Goal: Transaction & Acquisition: Download file/media

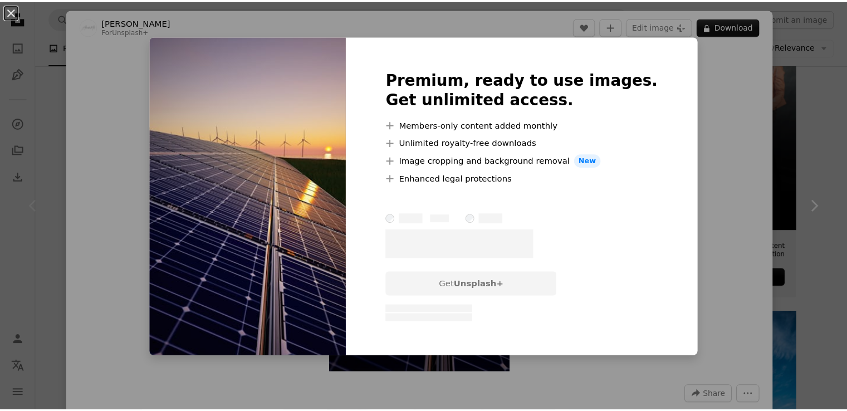
scroll to position [278, 0]
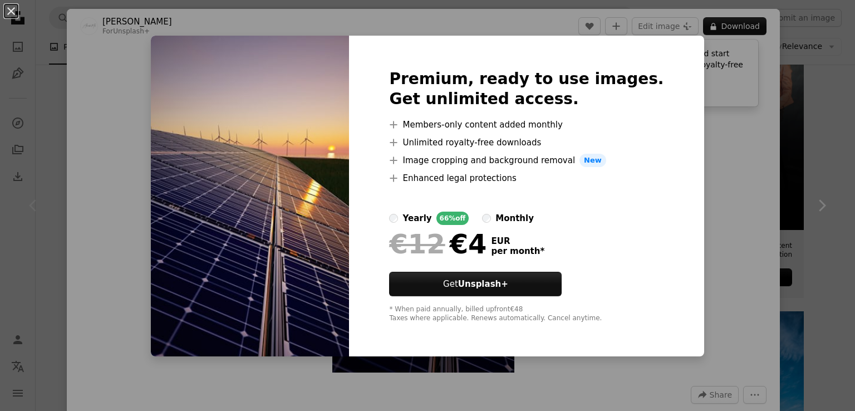
drag, startPoint x: 580, startPoint y: 20, endPoint x: 571, endPoint y: 21, distance: 8.9
click at [579, 20] on div "An X shape Premium, ready to use images. Get unlimited access. A plus sign Memb…" at bounding box center [427, 205] width 855 height 411
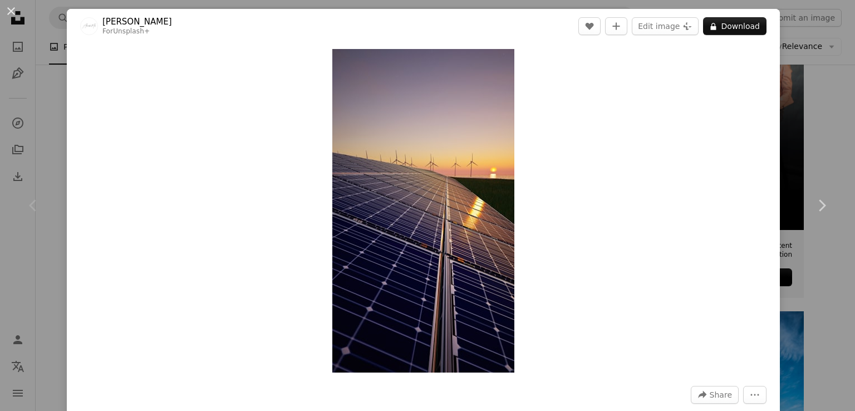
click at [6, 16] on button "An X shape" at bounding box center [10, 10] width 13 height 13
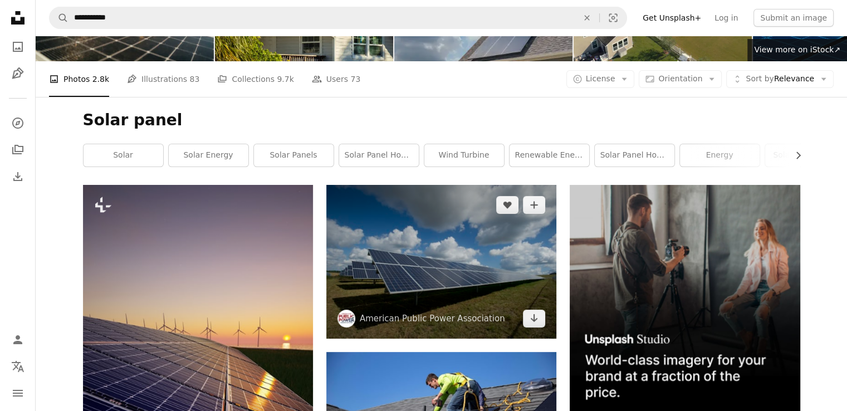
scroll to position [111, 0]
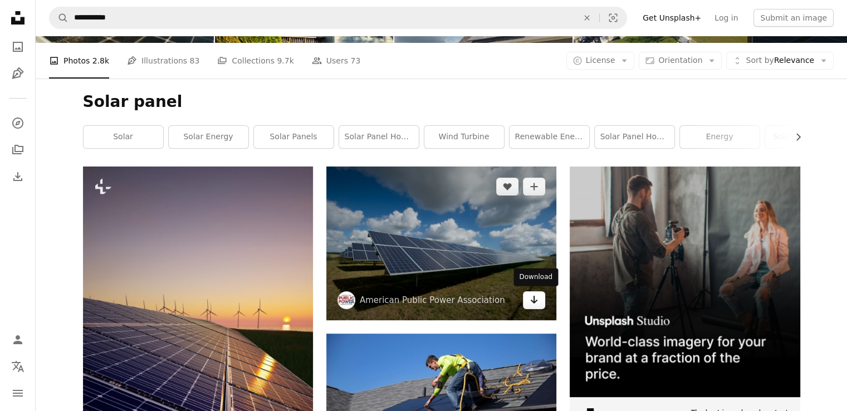
click at [538, 302] on icon "Arrow pointing down" at bounding box center [533, 299] width 9 height 13
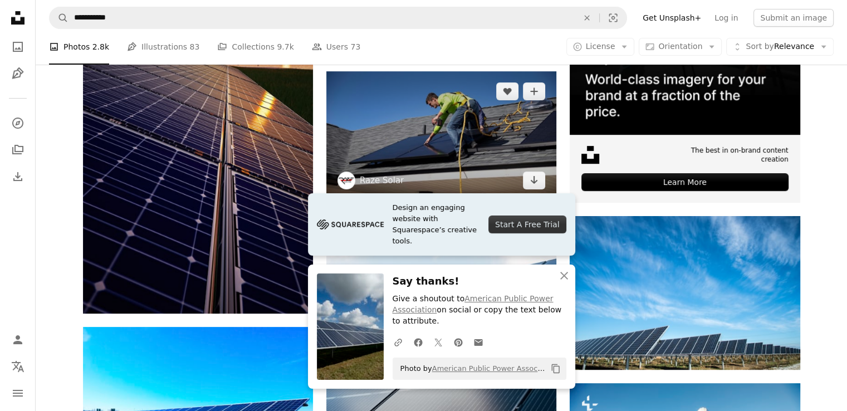
scroll to position [390, 0]
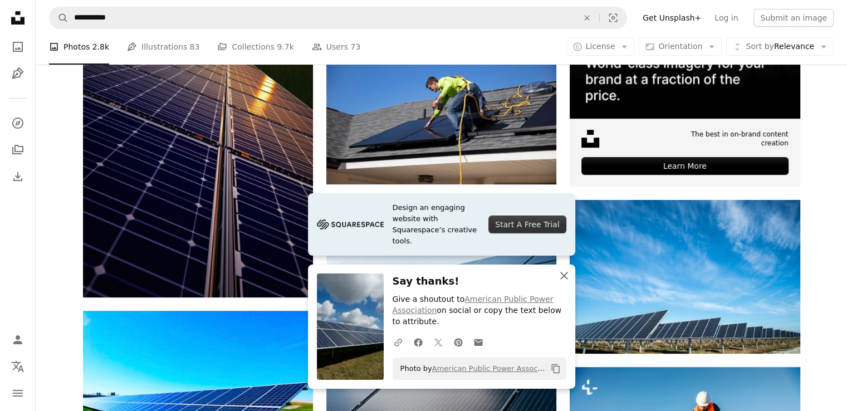
click at [563, 270] on icon "An X shape" at bounding box center [563, 275] width 13 height 13
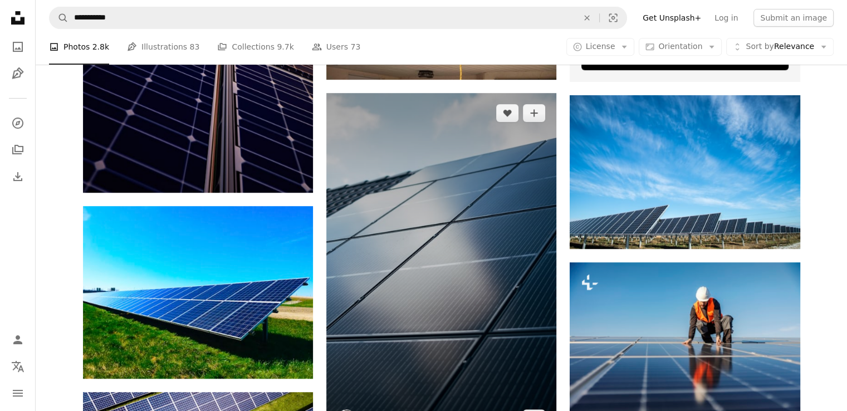
scroll to position [501, 0]
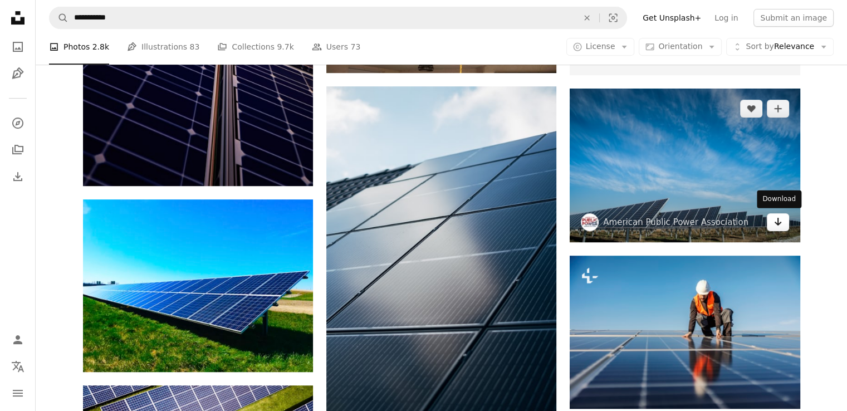
click at [776, 224] on icon "Arrow pointing down" at bounding box center [777, 221] width 9 height 13
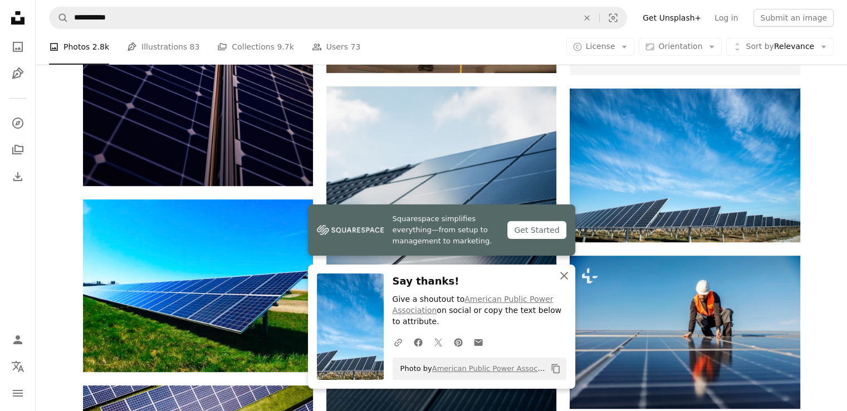
click at [568, 275] on icon "An X shape" at bounding box center [563, 275] width 13 height 13
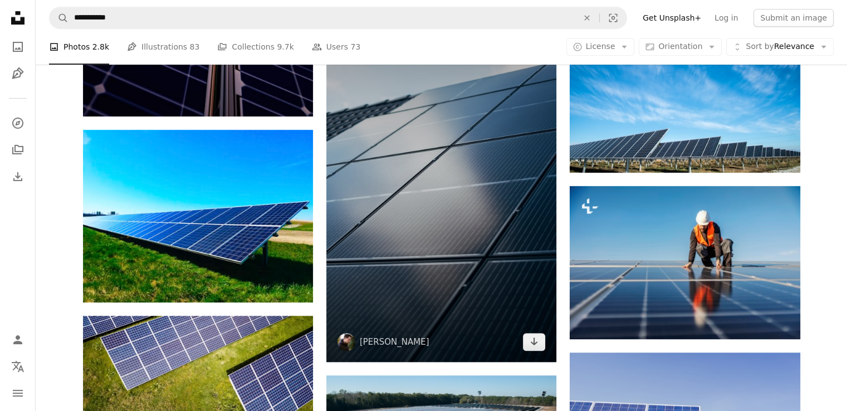
scroll to position [668, 0]
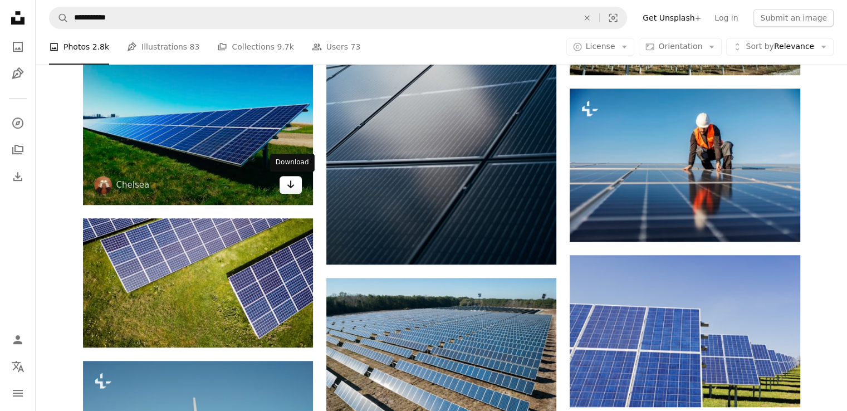
click at [288, 185] on icon "Arrow pointing down" at bounding box center [290, 184] width 9 height 13
